Goal: Navigation & Orientation: Understand site structure

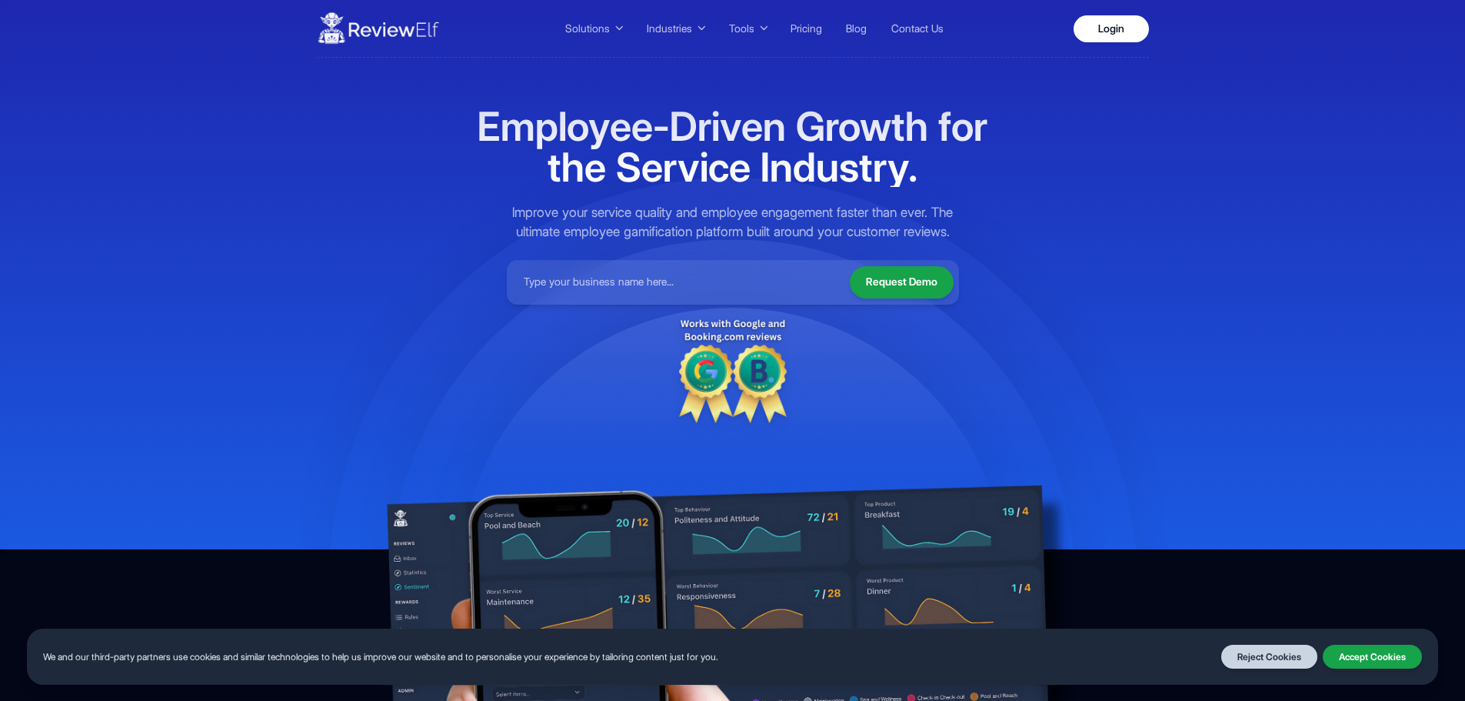
click at [420, 33] on img at bounding box center [378, 28] width 123 height 43
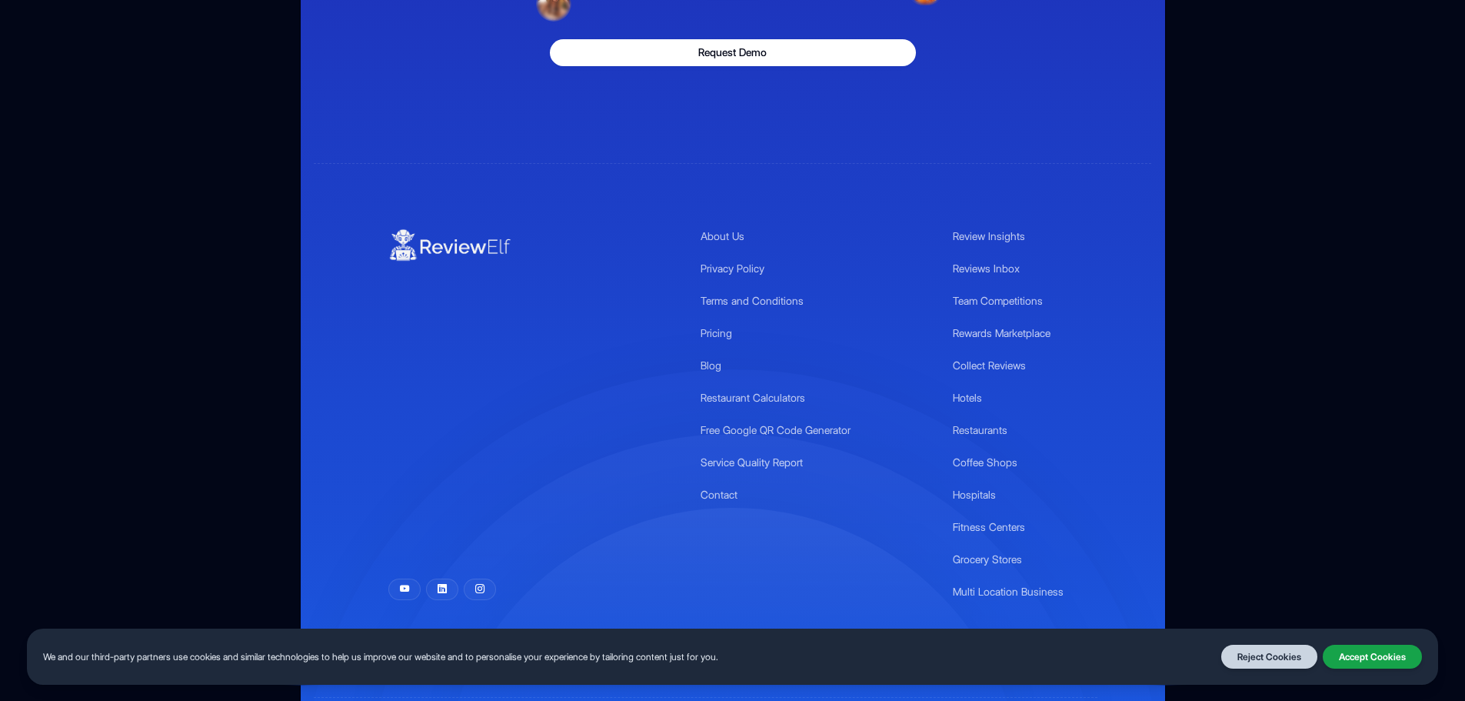
scroll to position [5152, 0]
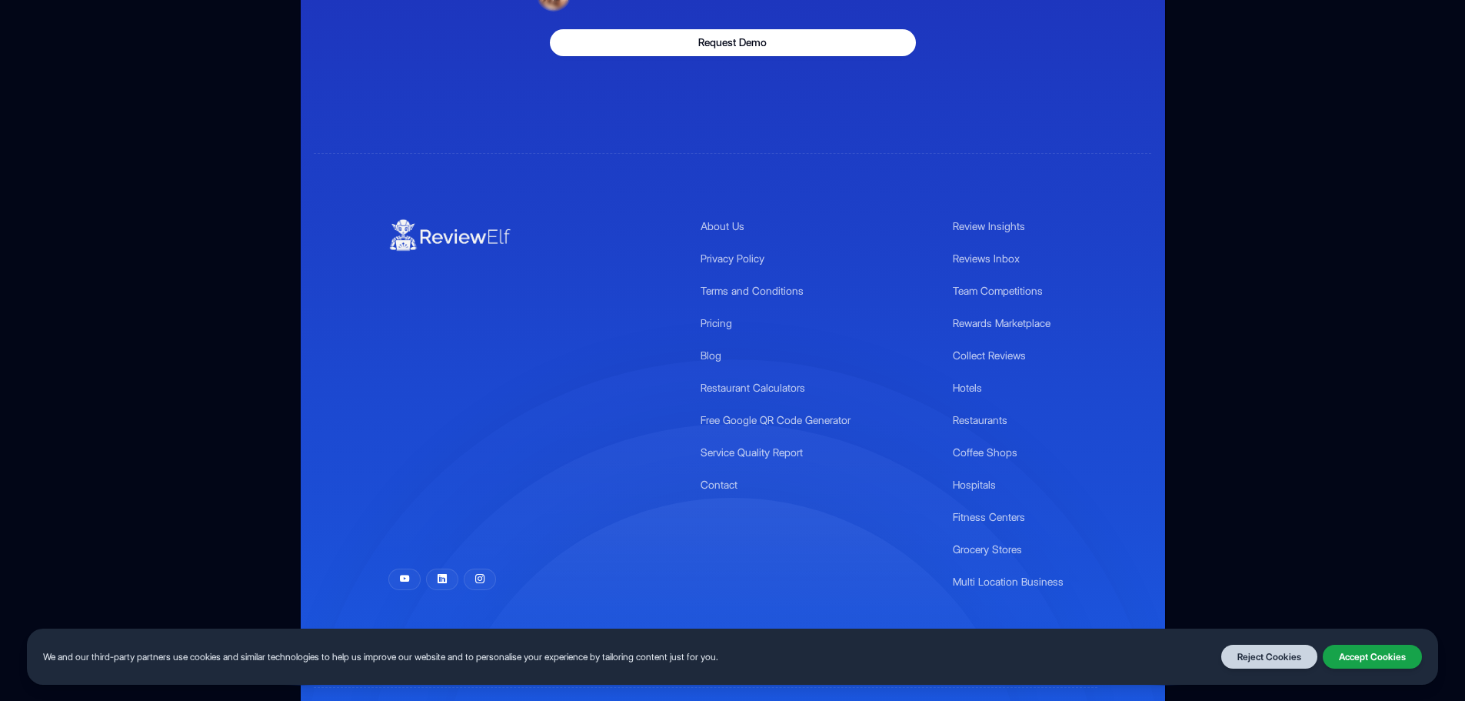
click at [445, 235] on img at bounding box center [449, 235] width 123 height 35
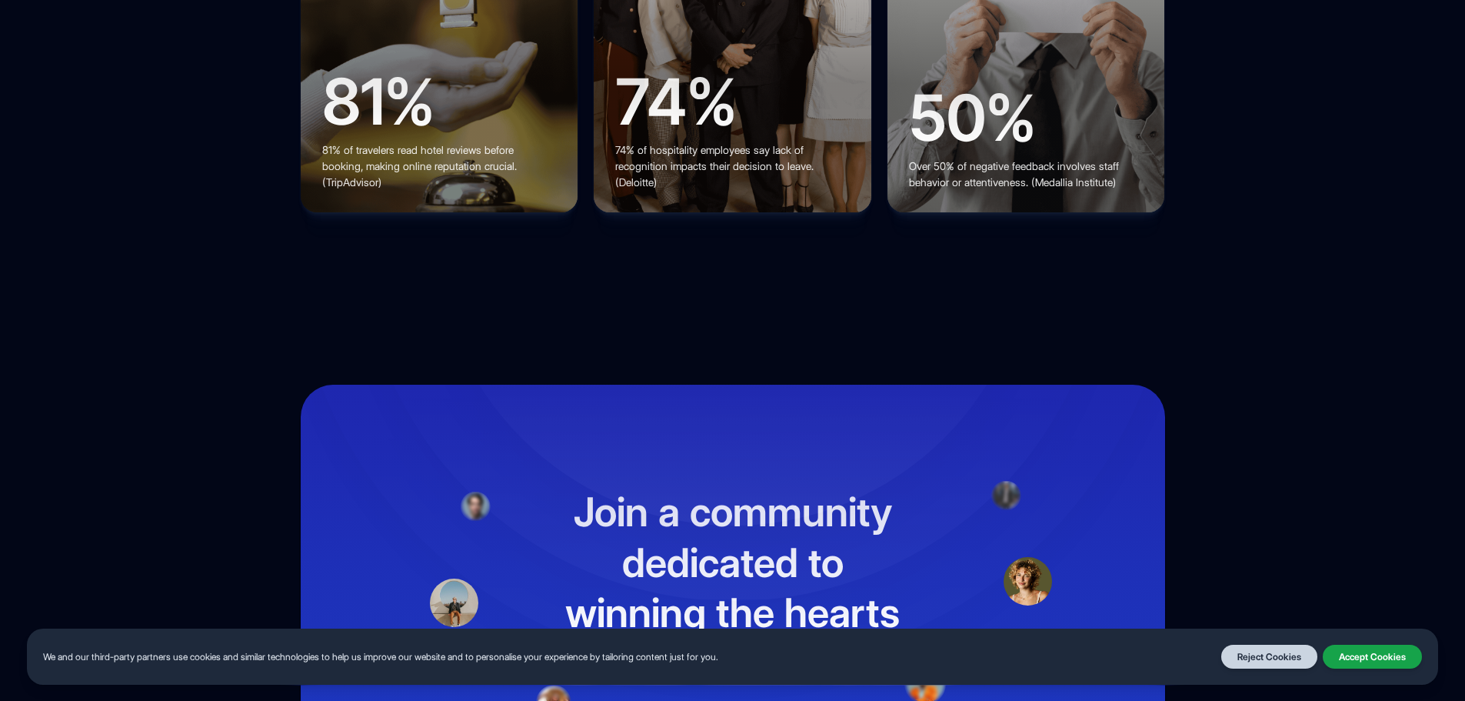
scroll to position [5225, 0]
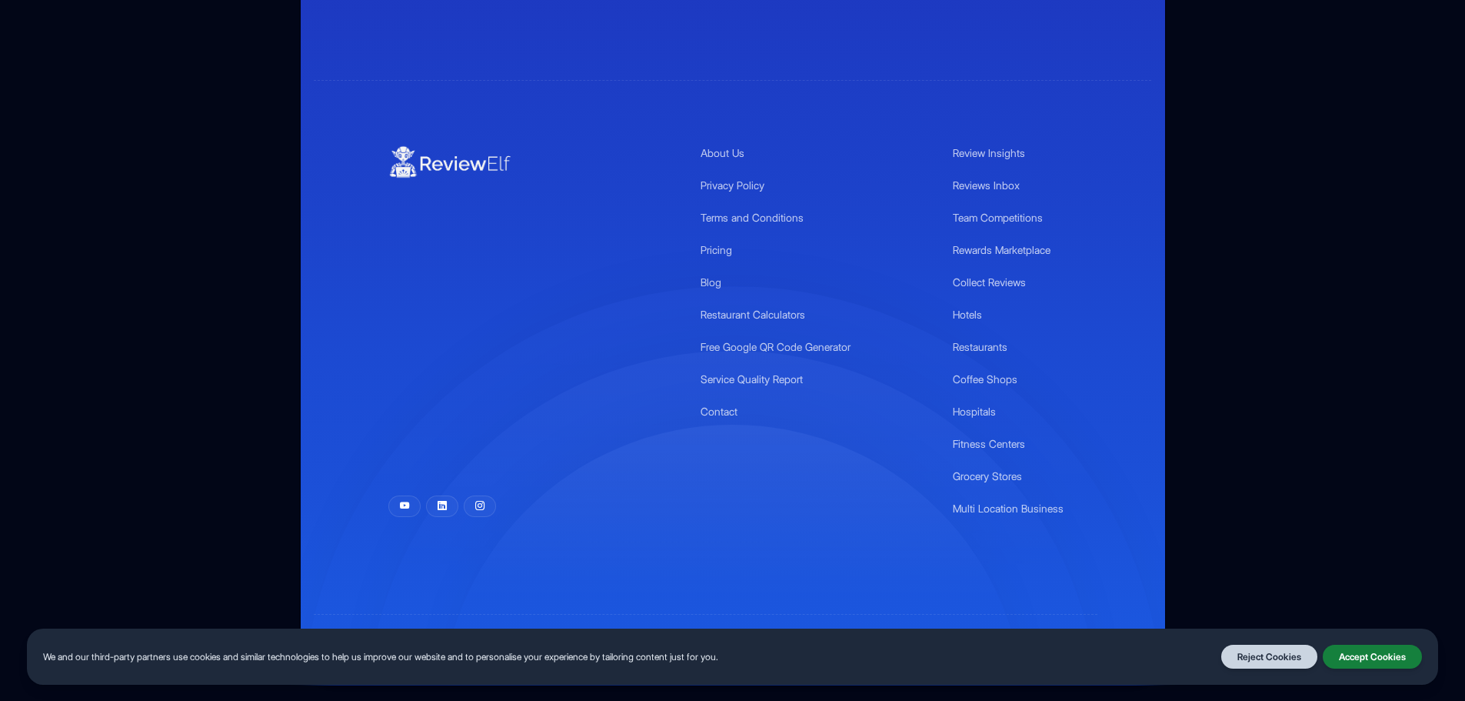
click at [1379, 657] on button "Accept Cookies" at bounding box center [1372, 656] width 99 height 25
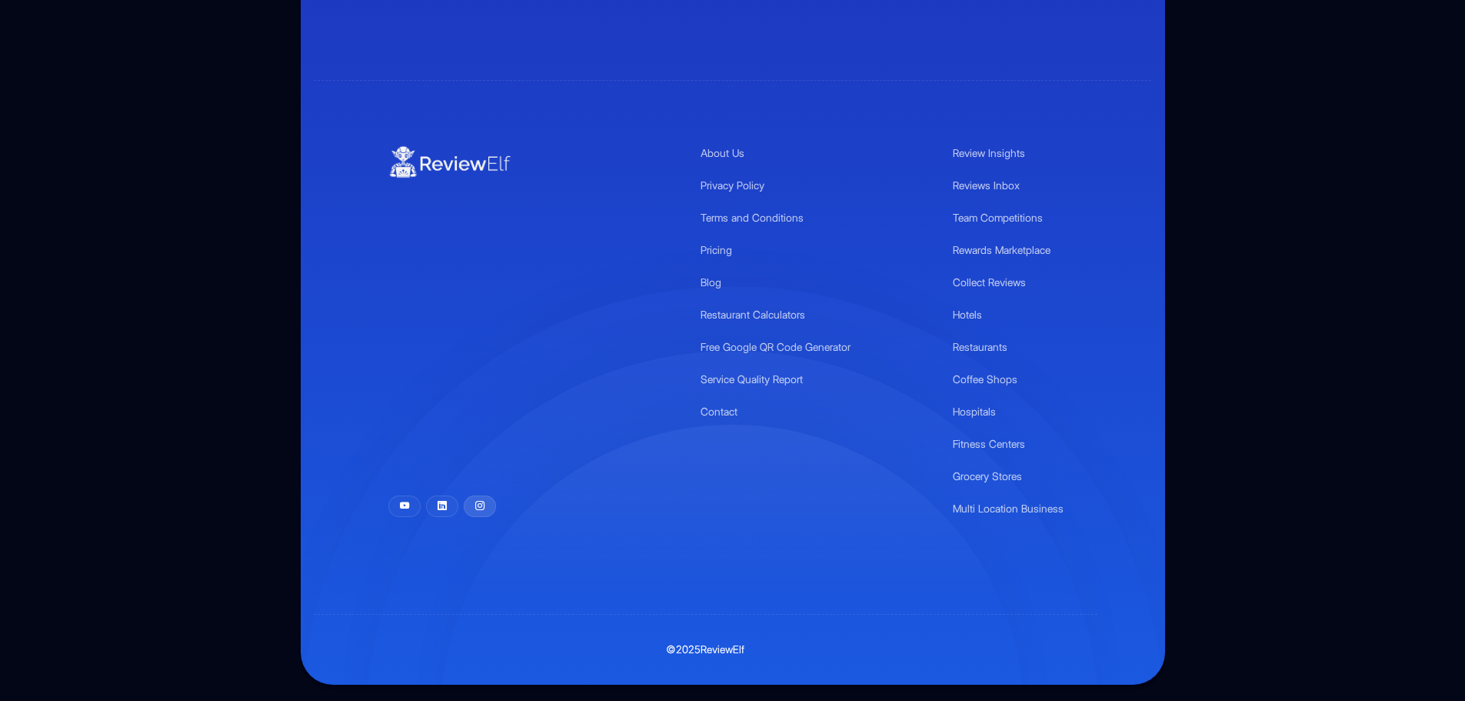
click at [481, 507] on icon at bounding box center [479, 506] width 9 height 14
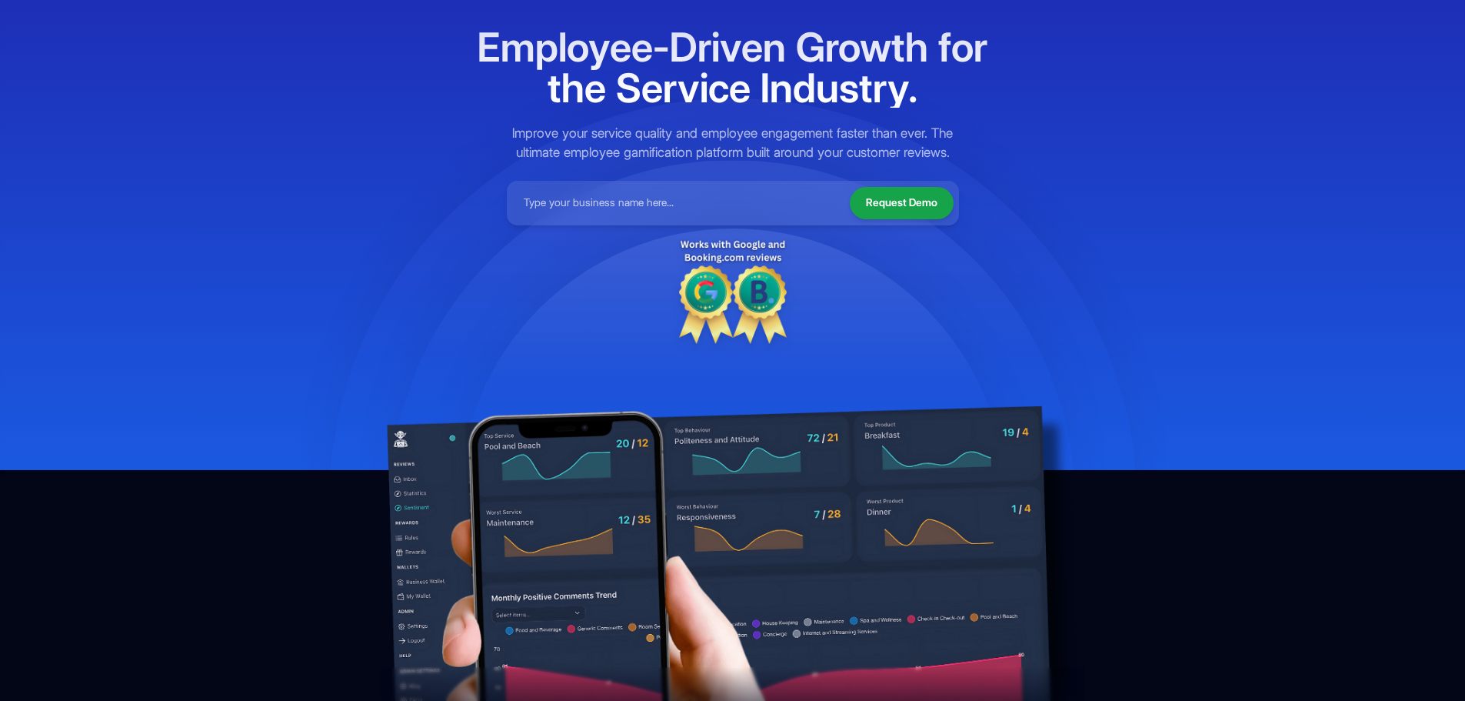
scroll to position [0, 0]
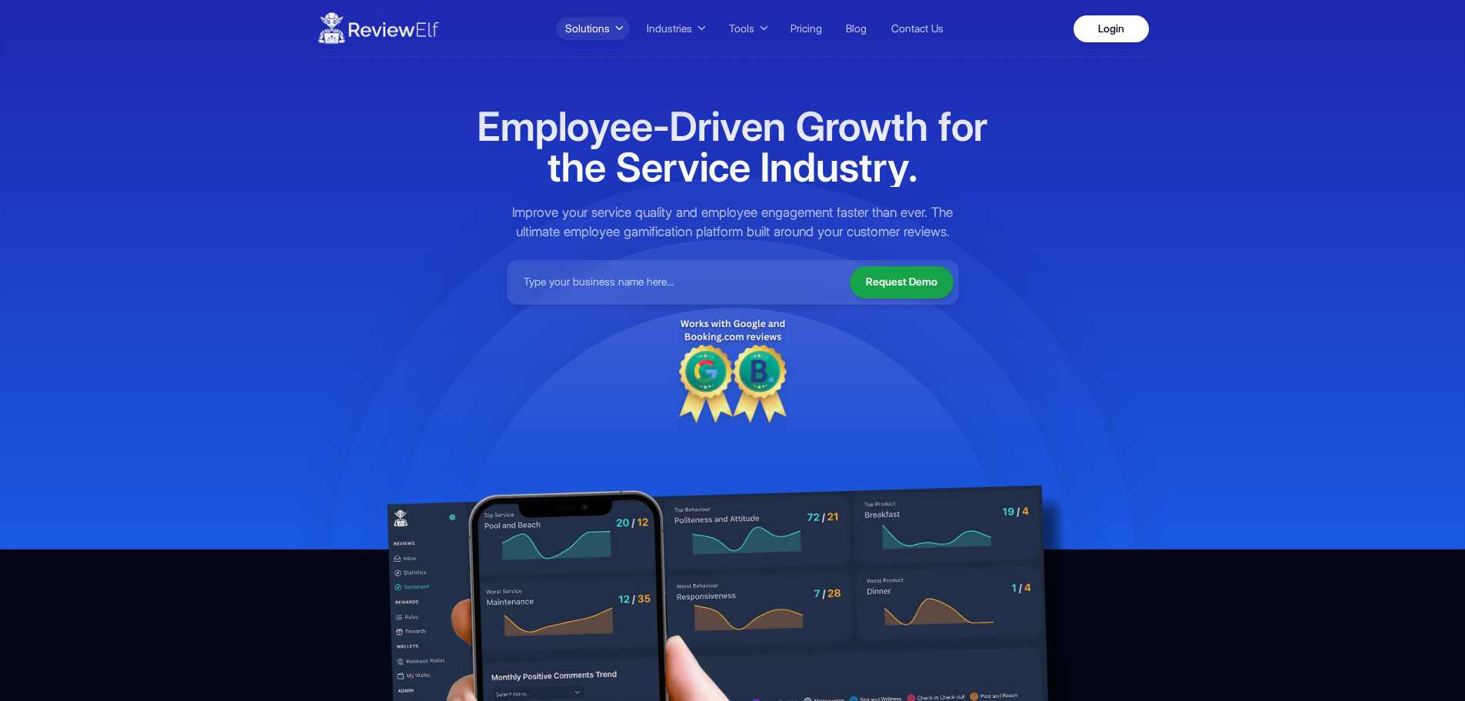
click at [606, 23] on span "Solutions" at bounding box center [587, 29] width 45 height 16
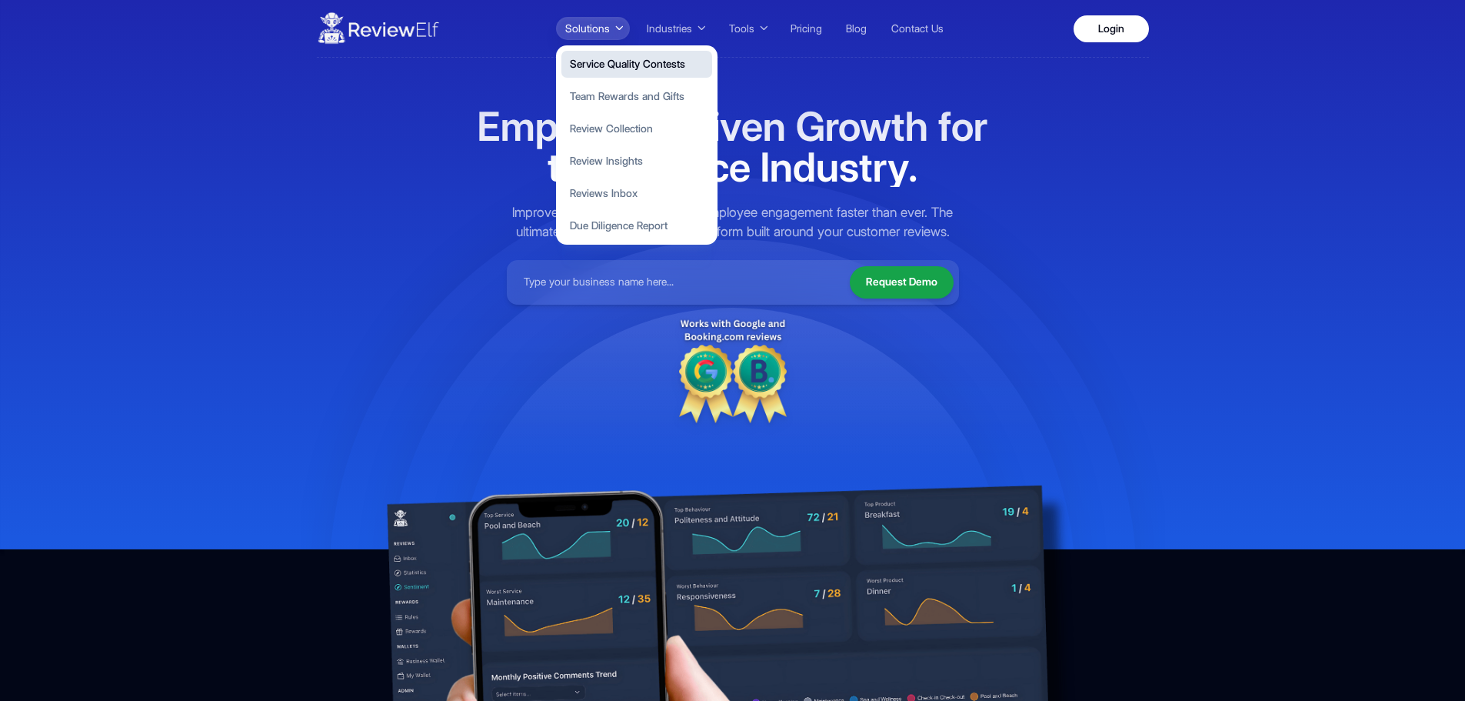
click at [646, 73] on button "Service Quality Contests" at bounding box center [636, 64] width 151 height 27
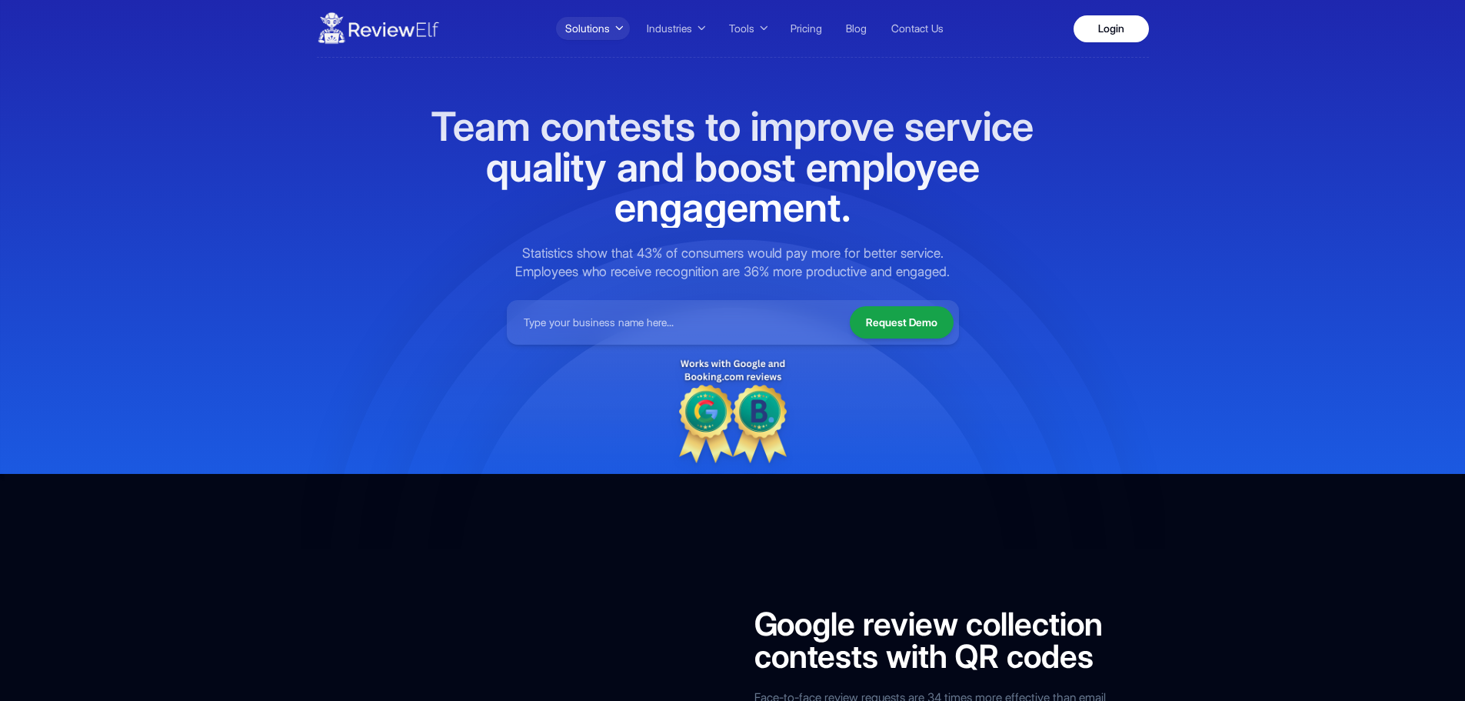
click at [627, 19] on button "Solutions" at bounding box center [593, 28] width 74 height 23
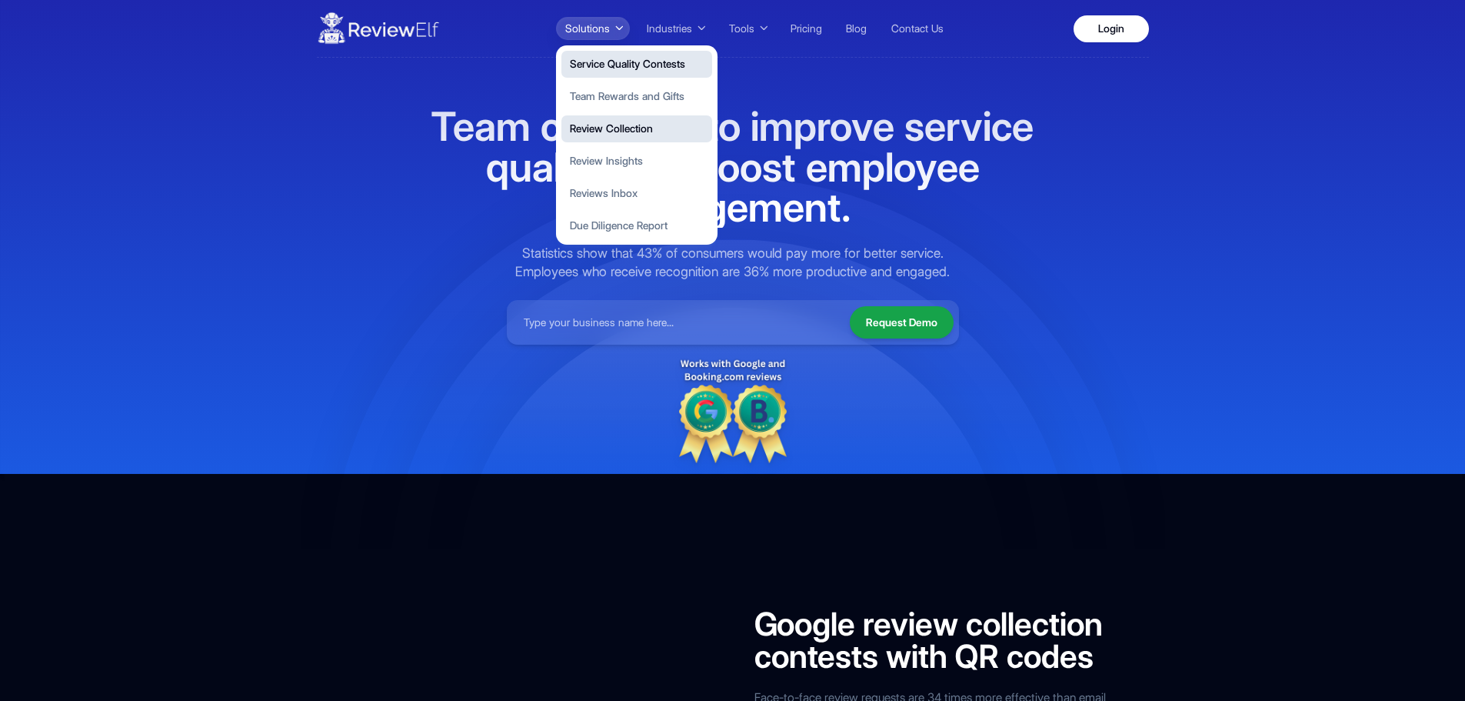
click at [637, 138] on button "Review Collection" at bounding box center [636, 128] width 151 height 27
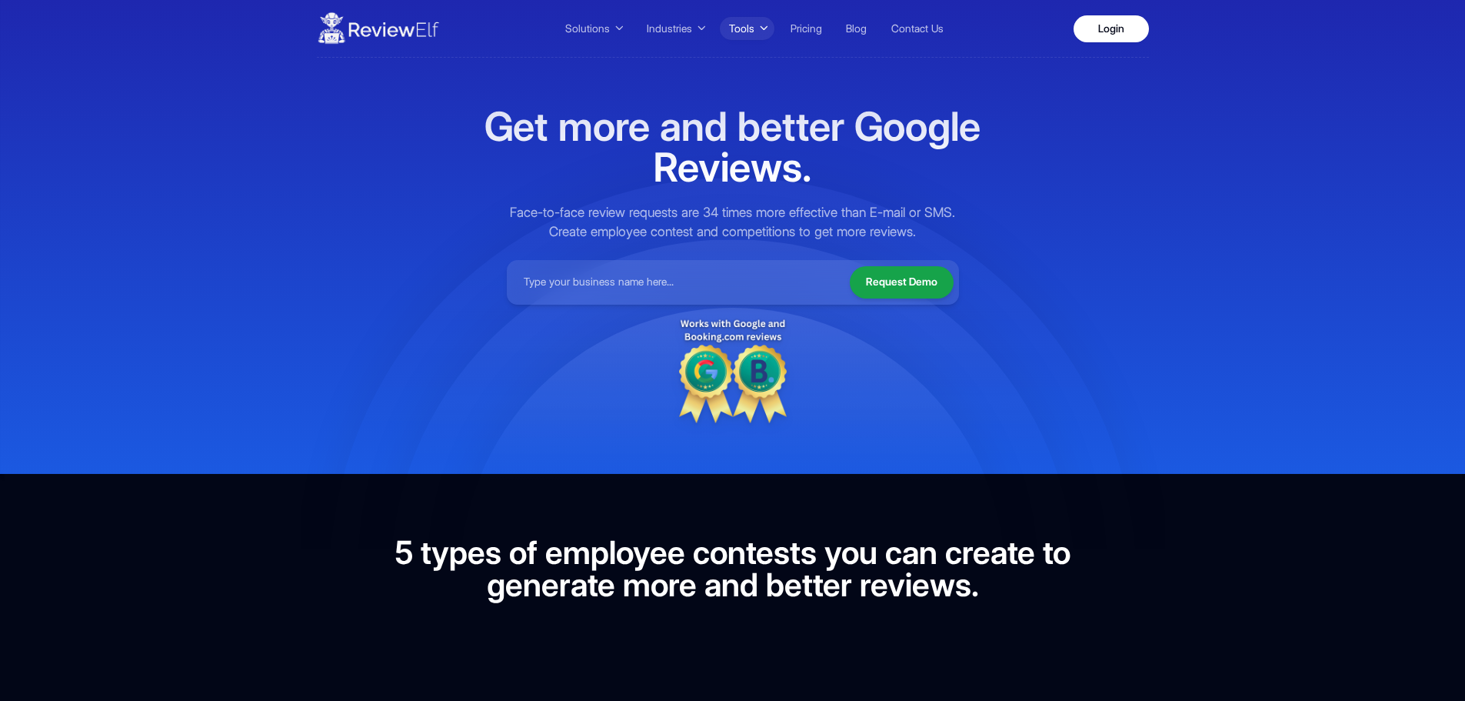
click at [764, 31] on icon at bounding box center [764, 28] width 8 height 11
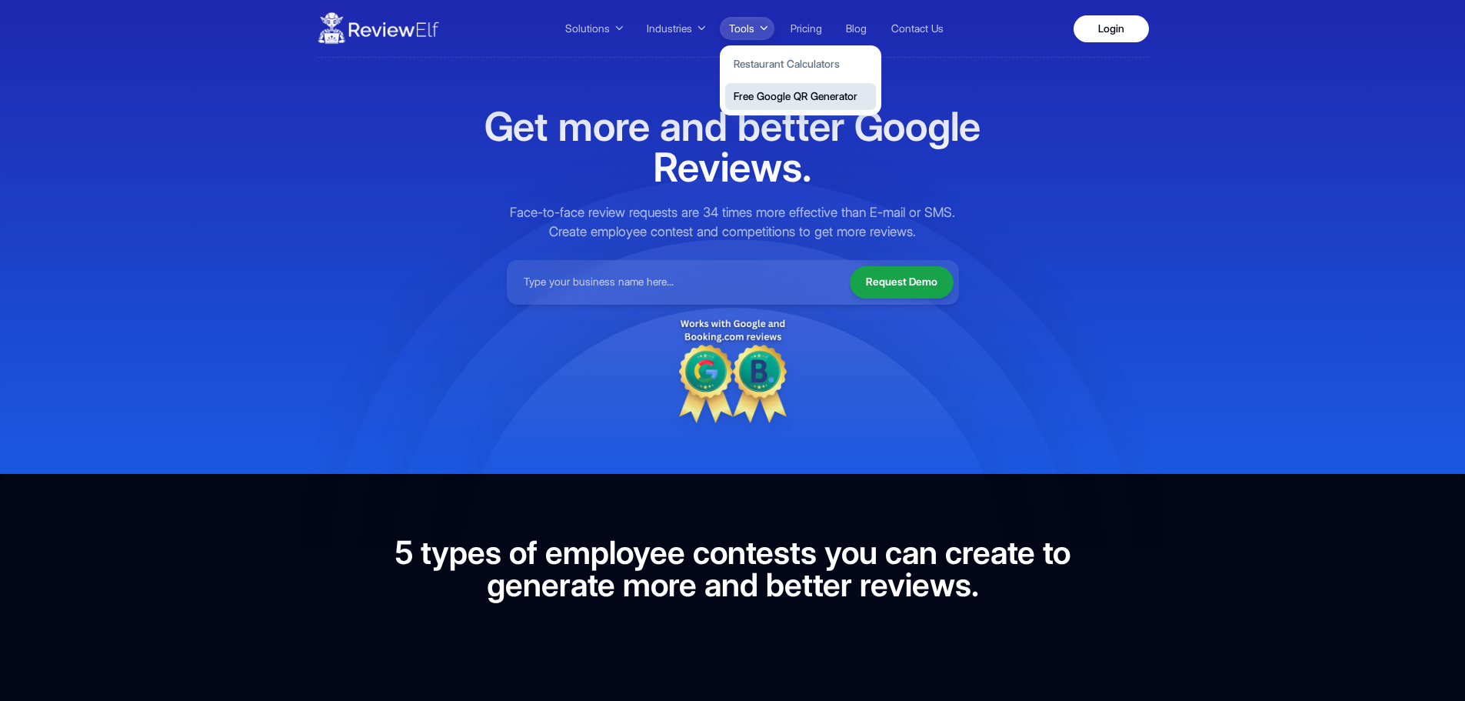
click at [779, 92] on button "Free Google QR Generator" at bounding box center [800, 96] width 151 height 27
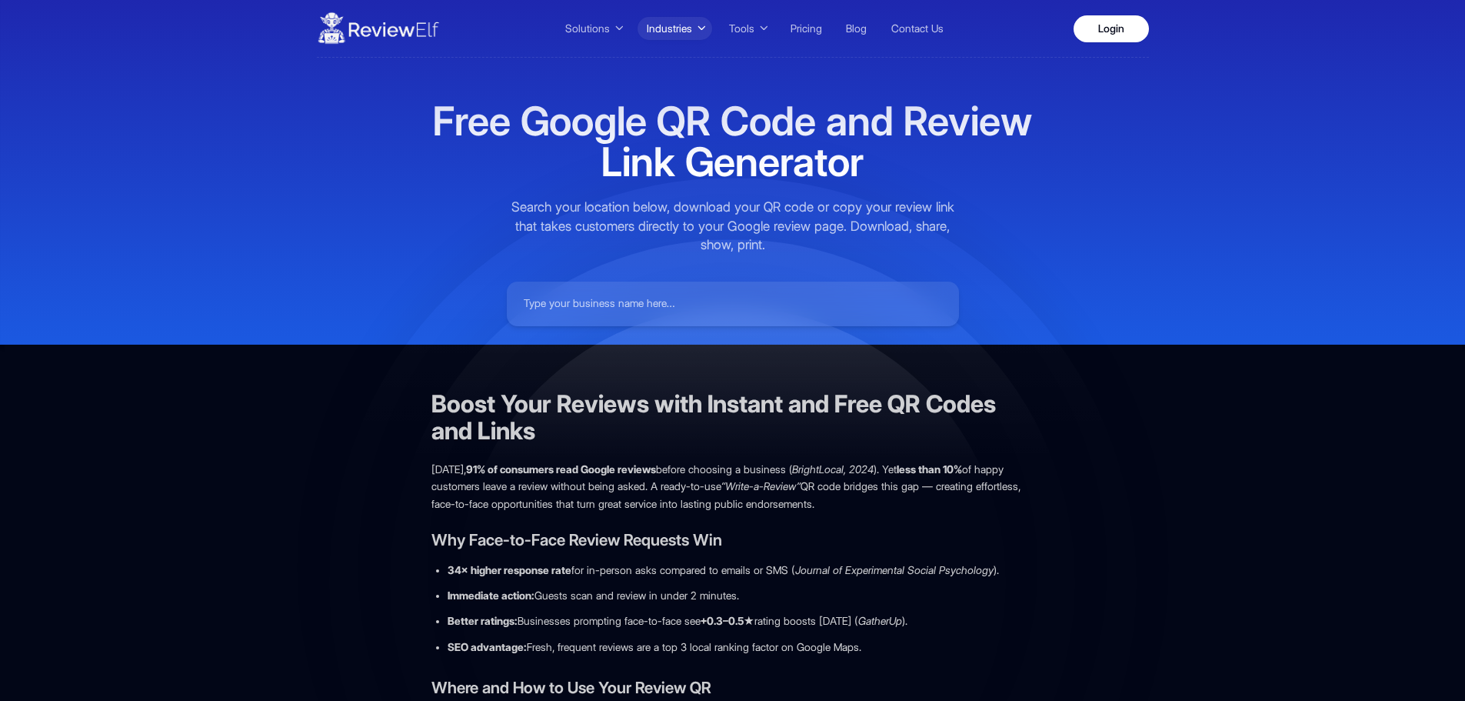
click at [649, 29] on span "Industries" at bounding box center [669, 29] width 45 height 16
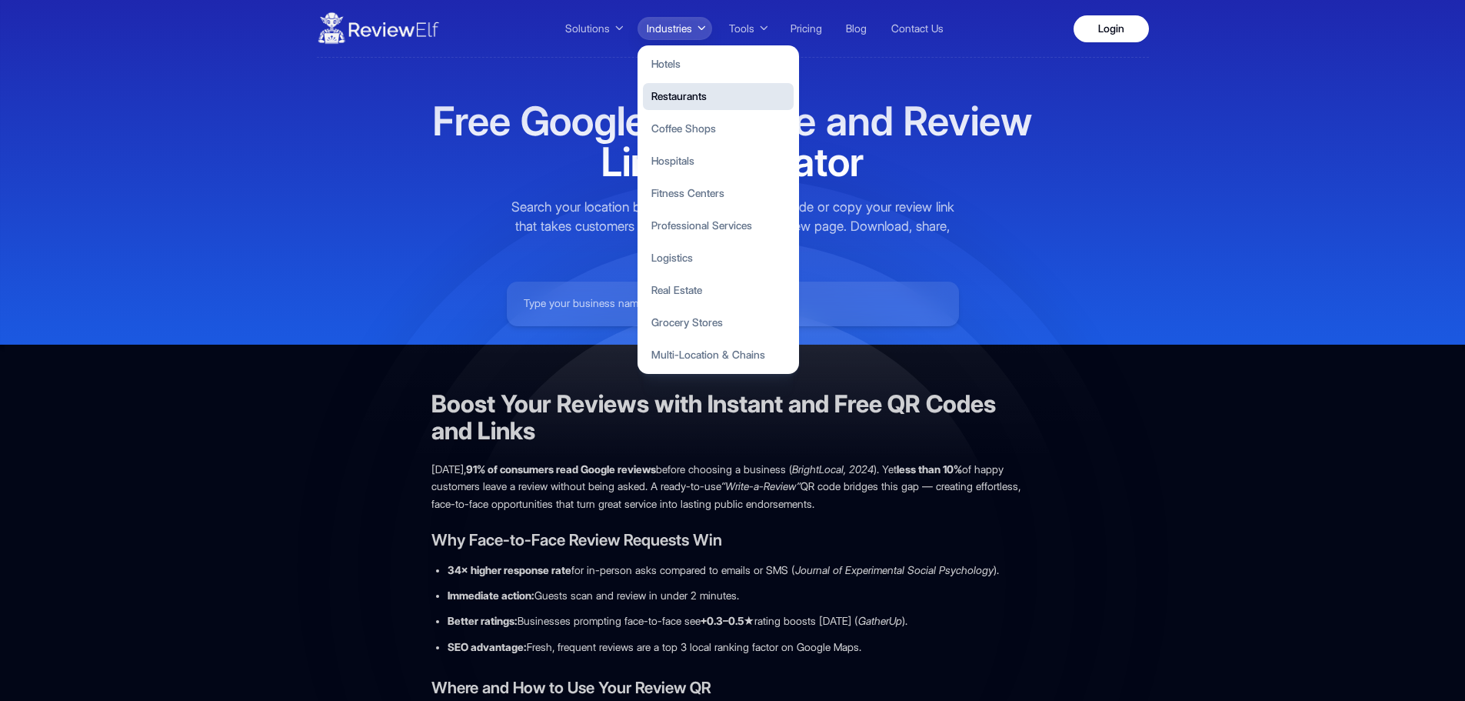
click at [737, 100] on button "Restaurants" at bounding box center [718, 96] width 151 height 27
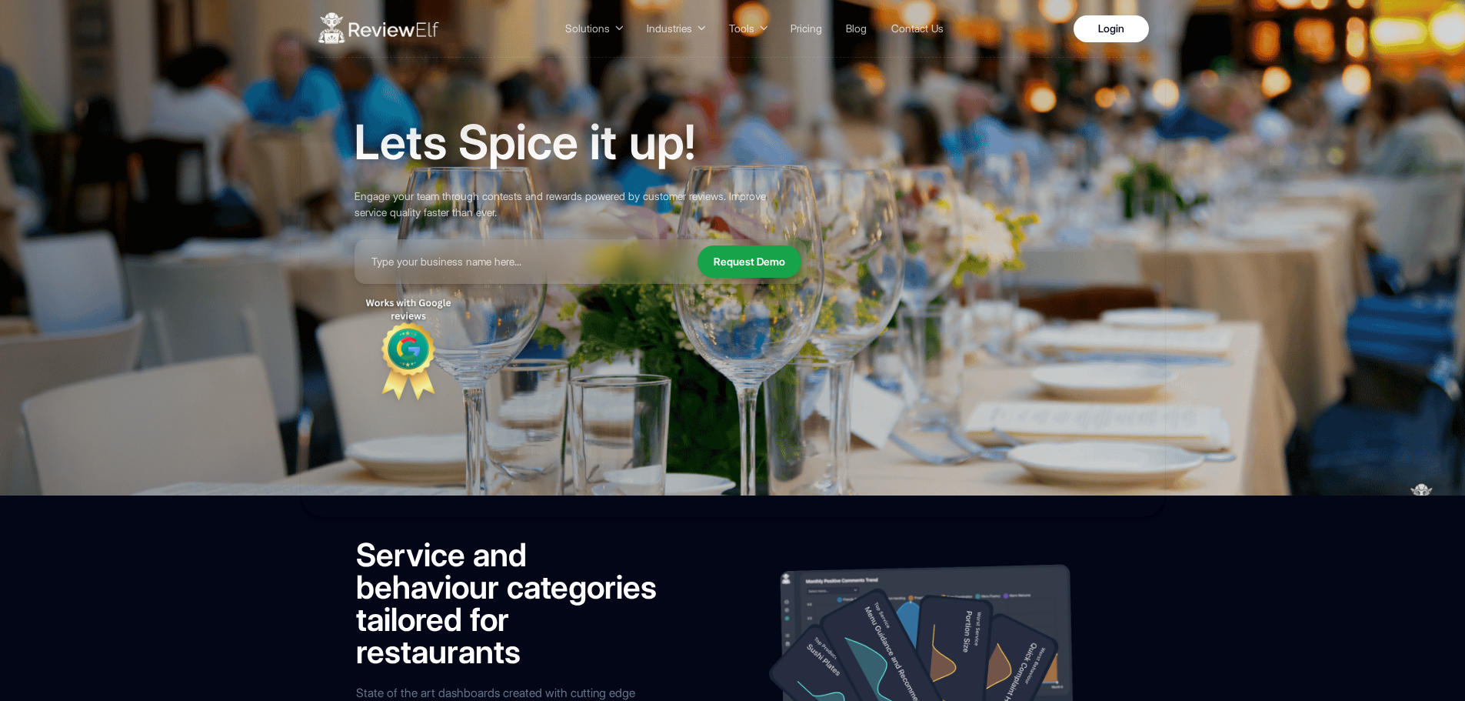
click at [374, 29] on img at bounding box center [378, 28] width 123 height 43
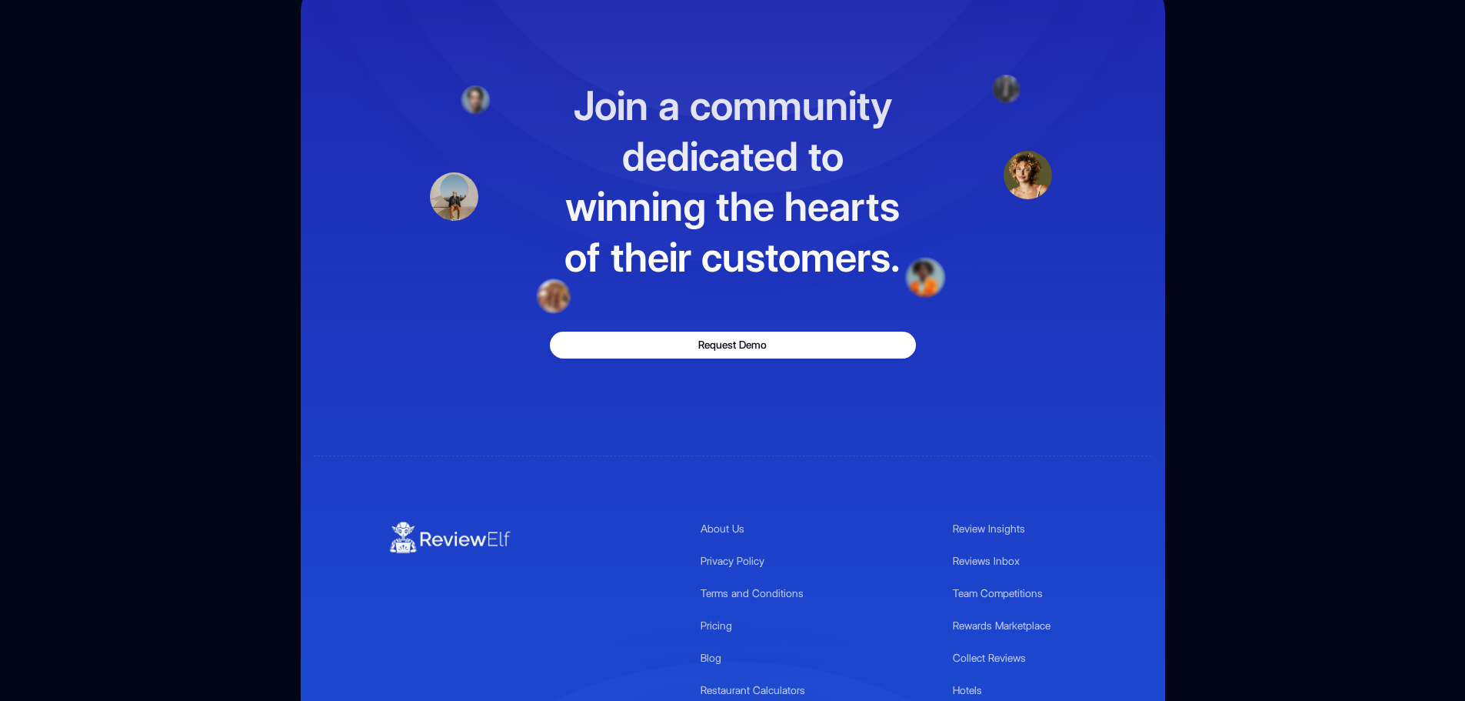
scroll to position [5225, 0]
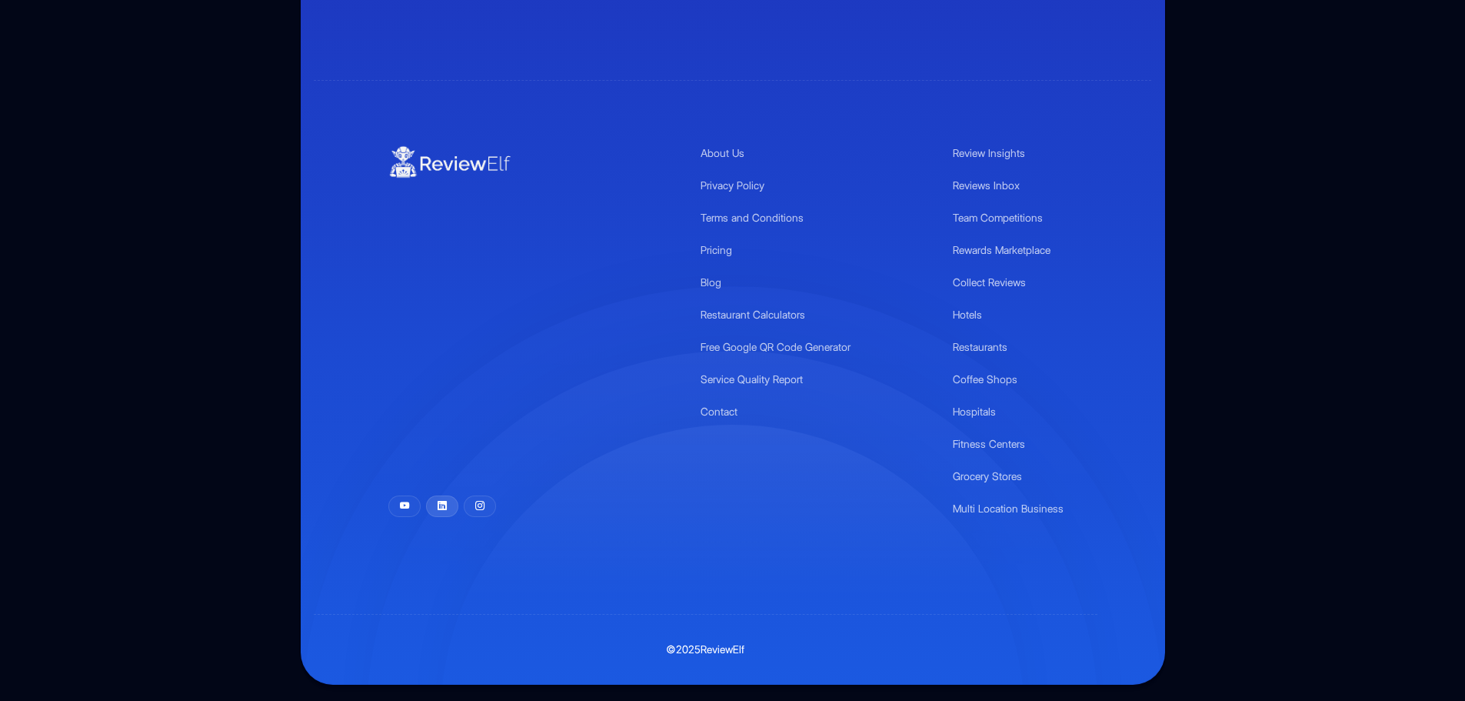
click at [447, 501] on link at bounding box center [442, 506] width 32 height 22
